Goal: Information Seeking & Learning: Learn about a topic

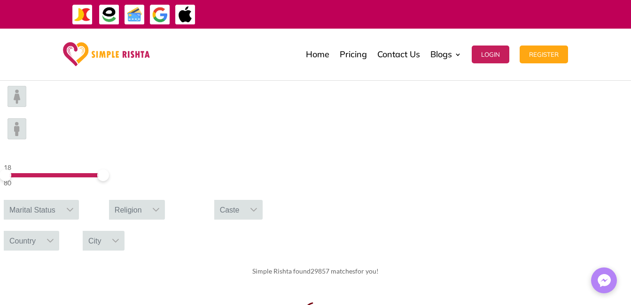
scroll to position [329, 0]
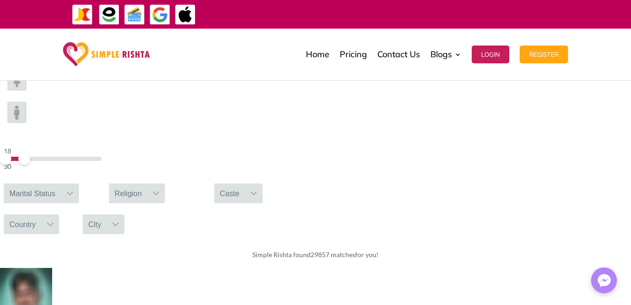
drag, startPoint x: 151, startPoint y: 96, endPoint x: 120, endPoint y: 97, distance: 31.5
click at [30, 153] on span at bounding box center [24, 159] width 12 height 12
click at [26, 91] on img at bounding box center [17, 80] width 19 height 21
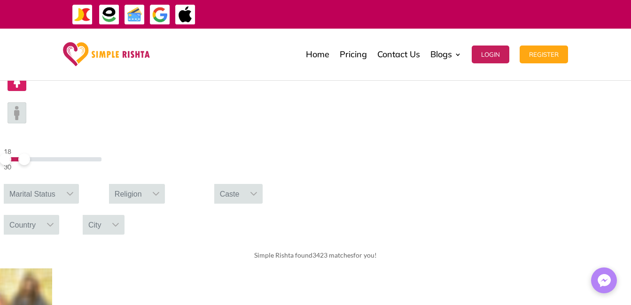
click at [54, 221] on icon at bounding box center [51, 225] width 8 height 8
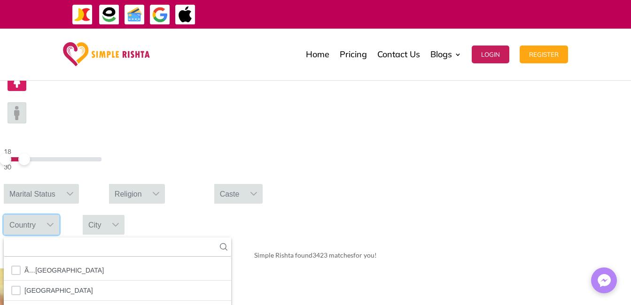
scroll to position [10, 1]
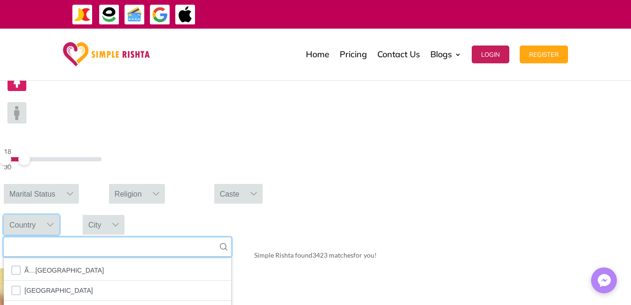
click at [231, 238] on input "text" at bounding box center [117, 247] width 227 height 19
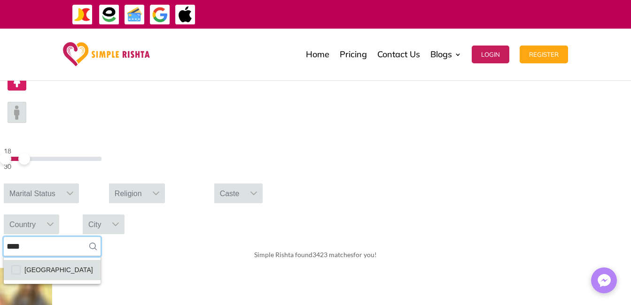
type input "****"
click at [93, 264] on span "[GEOGRAPHIC_DATA]" at bounding box center [58, 270] width 69 height 12
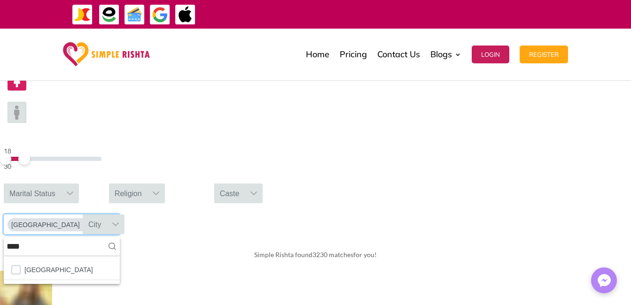
click at [115, 223] on icon at bounding box center [111, 225] width 7 height 4
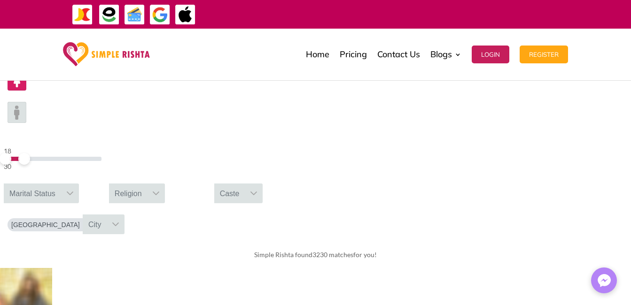
click at [119, 221] on icon at bounding box center [116, 225] width 8 height 8
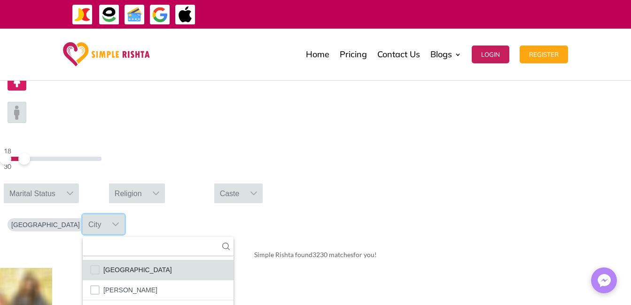
click at [172, 264] on span "[GEOGRAPHIC_DATA]" at bounding box center [137, 270] width 69 height 12
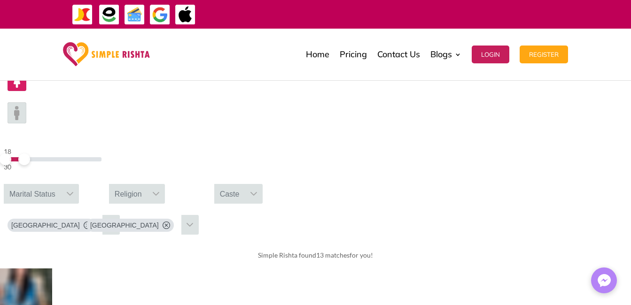
click at [160, 190] on icon at bounding box center [156, 194] width 8 height 8
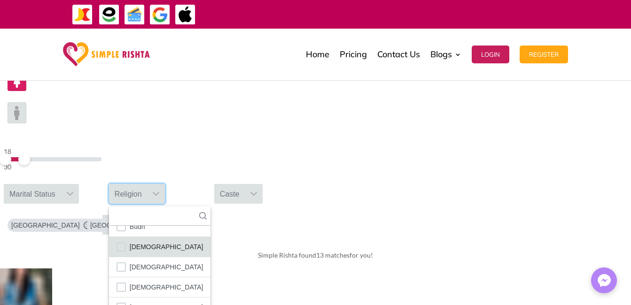
scroll to position [47, 0]
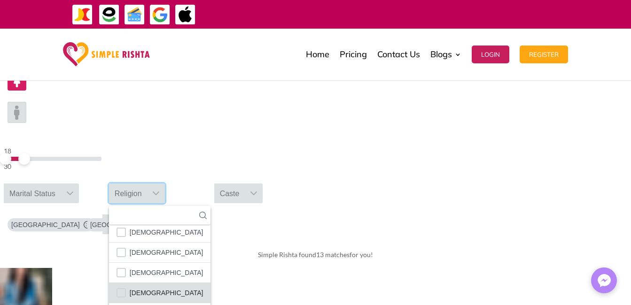
click at [203, 287] on span "[DEMOGRAPHIC_DATA]" at bounding box center [167, 293] width 74 height 12
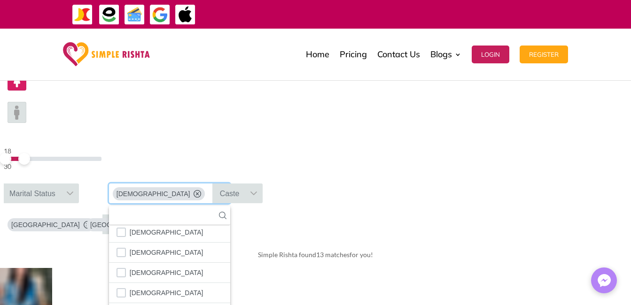
click at [148, 121] on div "18 30 Marital Status [DEMOGRAPHIC_DATA] 7 results are available [PERSON_NAME][D…" at bounding box center [315, 152] width 631 height 180
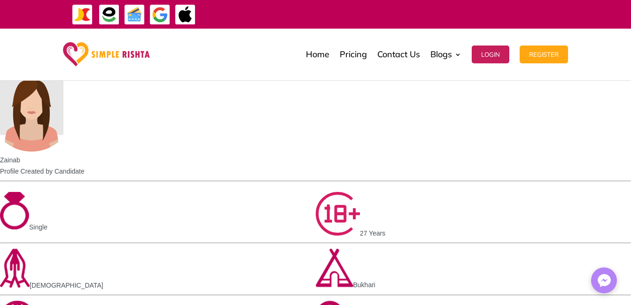
scroll to position [846, 0]
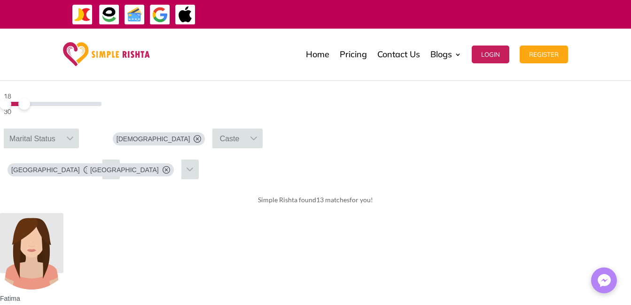
scroll to position [376, 0]
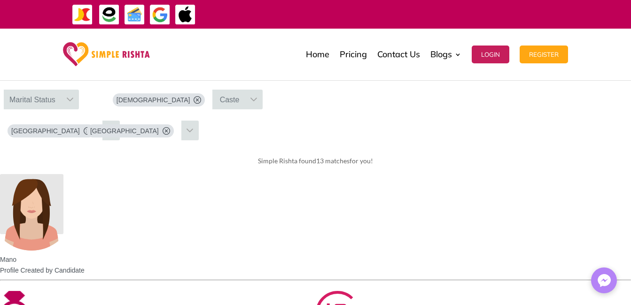
scroll to position [423, 0]
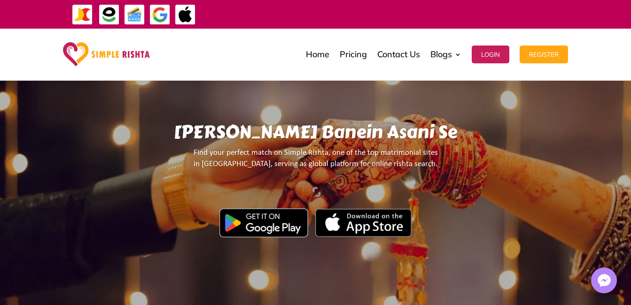
scroll to position [0, 0]
